Goal: Navigation & Orientation: Find specific page/section

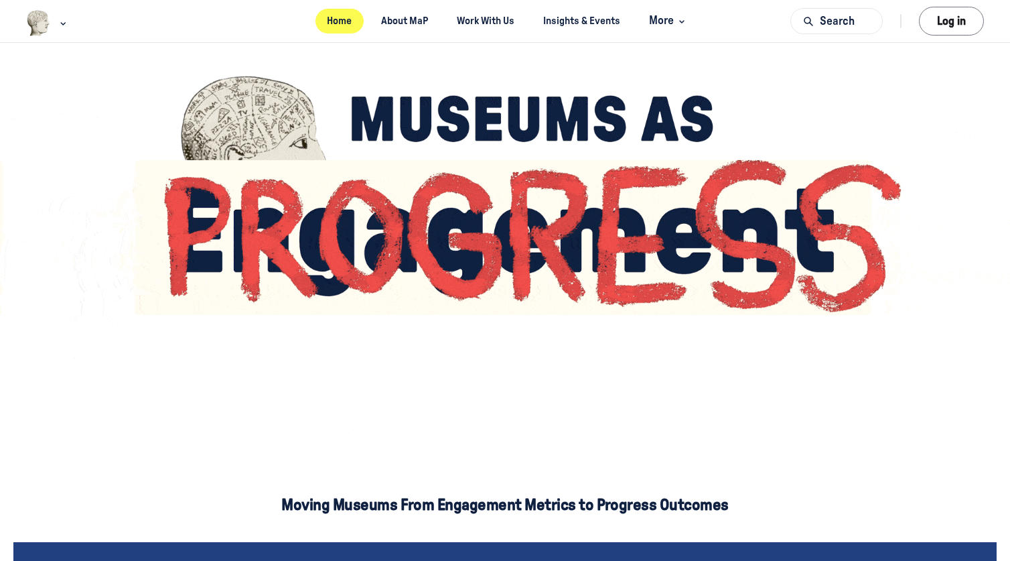
click at [318, 21] on link "Home" at bounding box center [340, 21] width 48 height 25
click at [496, 25] on link "Work With Us" at bounding box center [485, 21] width 81 height 25
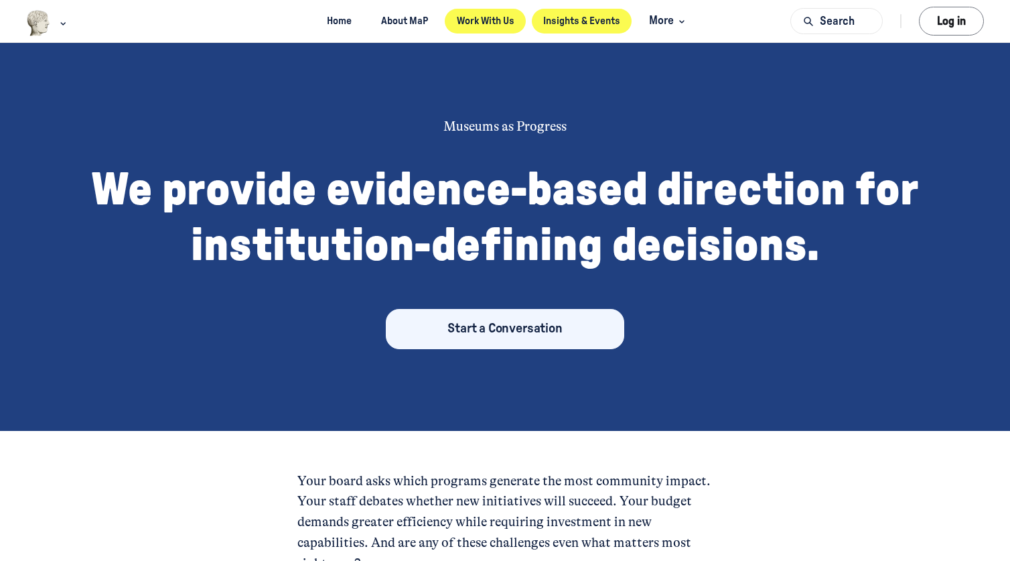
click at [576, 31] on link "Insights & Events" at bounding box center [582, 21] width 101 height 25
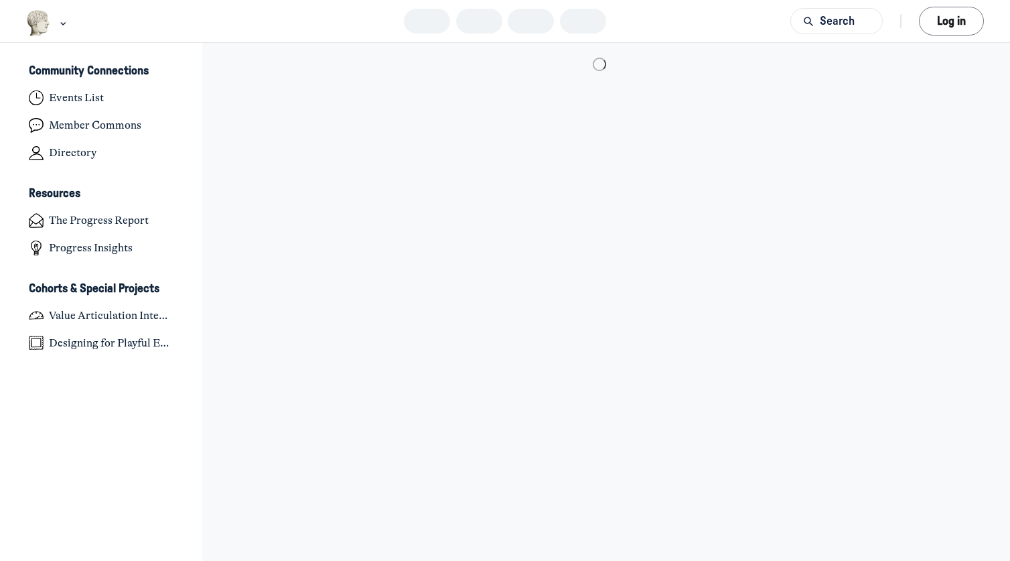
scroll to position [4027, 2633]
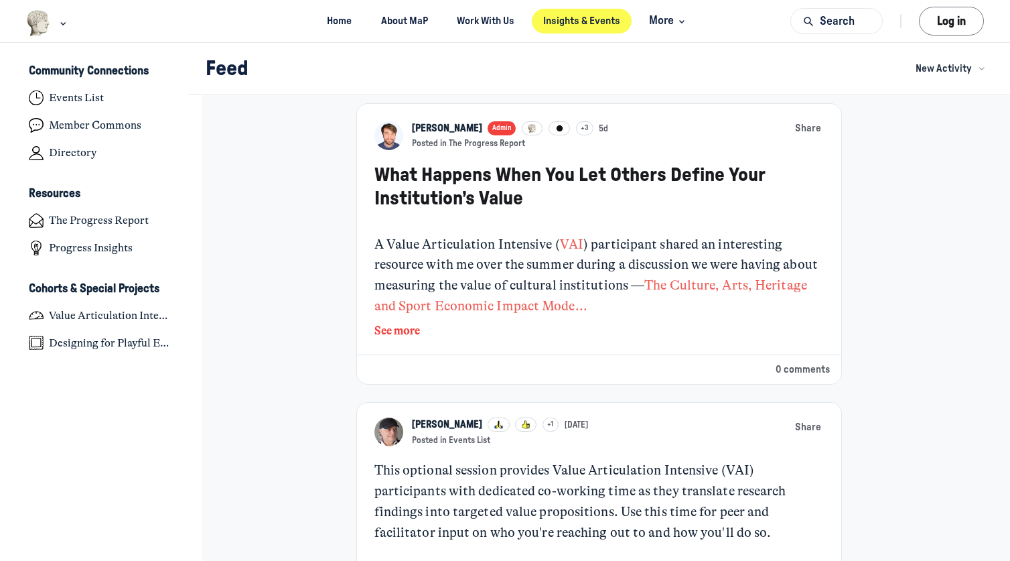
click at [442, 136] on link "[PERSON_NAME]" at bounding box center [447, 128] width 70 height 15
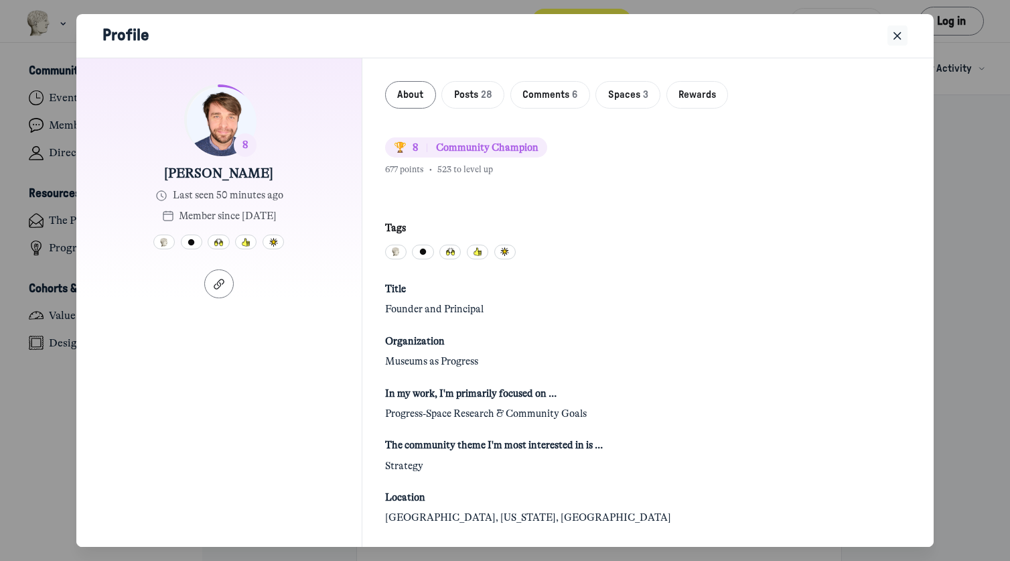
click at [901, 42] on icon "Close" at bounding box center [897, 36] width 13 height 15
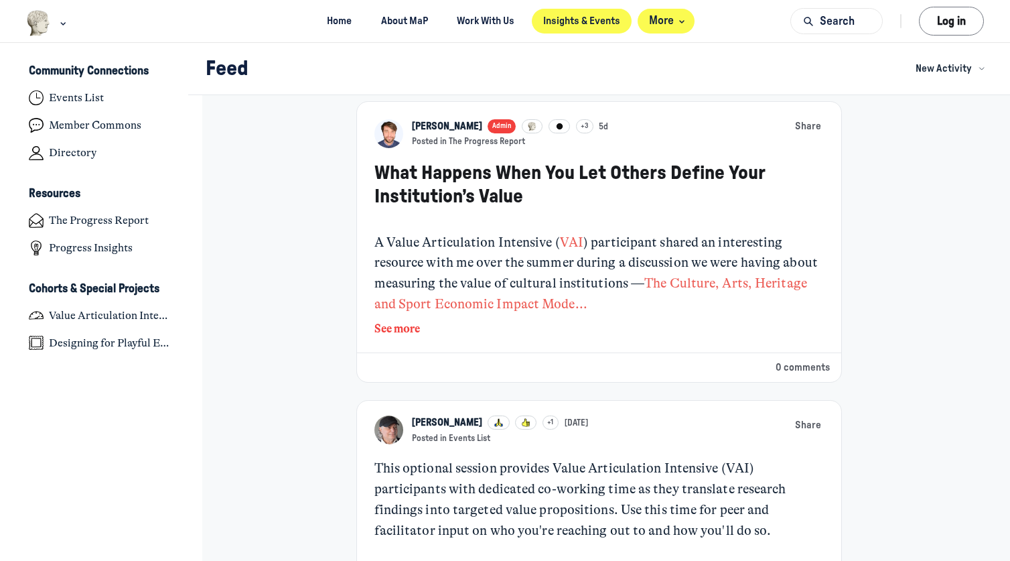
click at [687, 16] on span "More" at bounding box center [669, 21] width 40 height 18
click at [340, 19] on link "Home" at bounding box center [340, 21] width 48 height 25
